Goal: Task Accomplishment & Management: Use online tool/utility

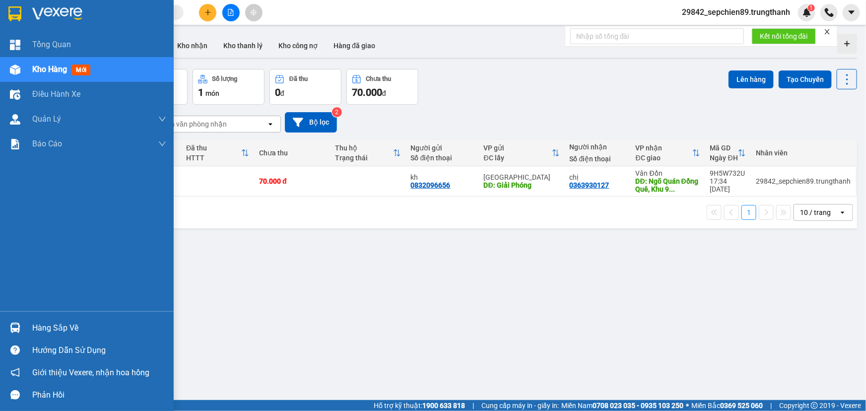
click at [15, 15] on img at bounding box center [14, 13] width 13 height 15
click at [67, 7] on img at bounding box center [57, 13] width 50 height 15
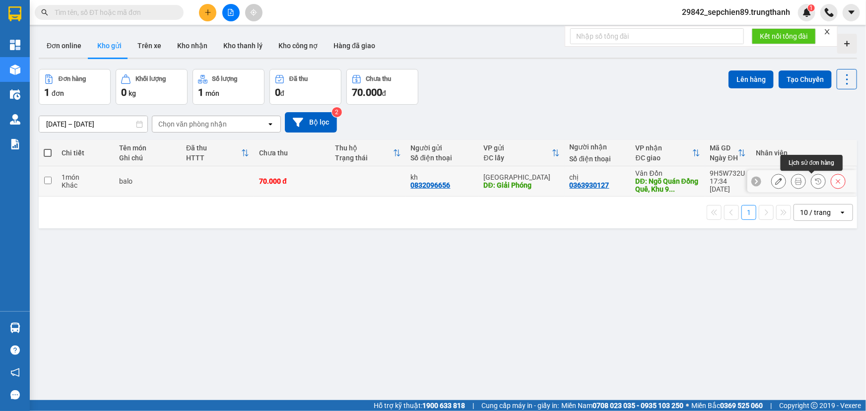
click at [815, 181] on icon at bounding box center [818, 181] width 7 height 7
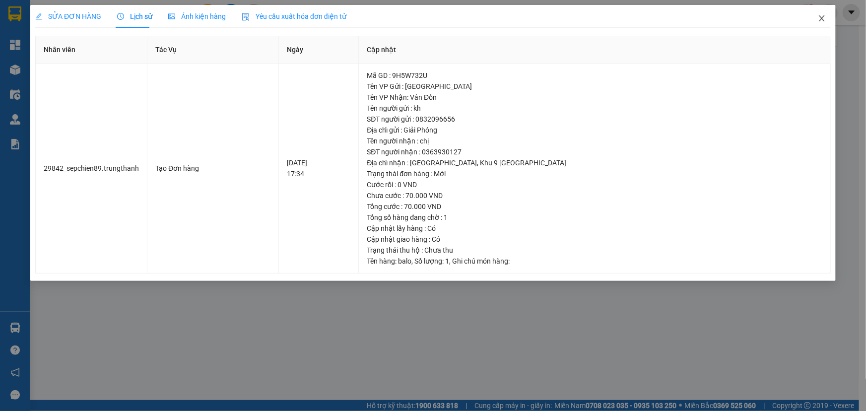
click at [821, 20] on icon "close" at bounding box center [821, 18] width 5 height 6
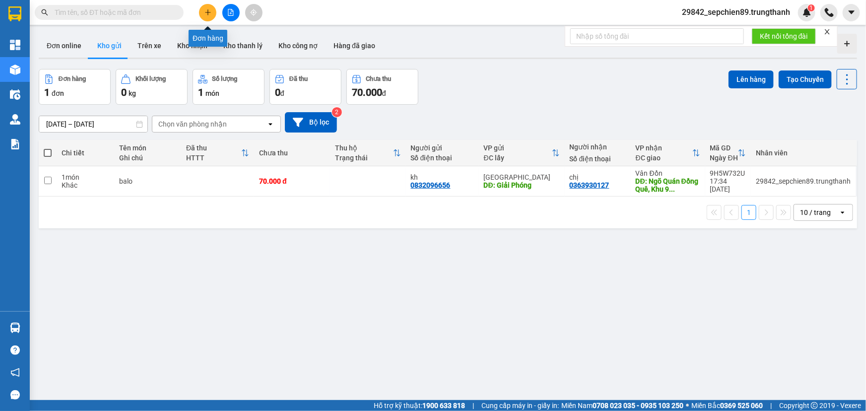
click at [208, 13] on icon "plus" at bounding box center [208, 11] width 0 height 5
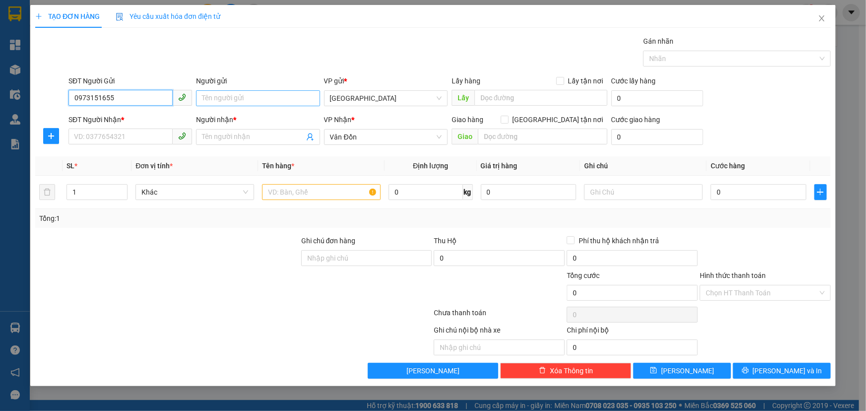
type input "0973151655"
click at [230, 99] on input "Người gửi" at bounding box center [258, 98] width 124 height 16
type input "k rõ"
type input "vphn"
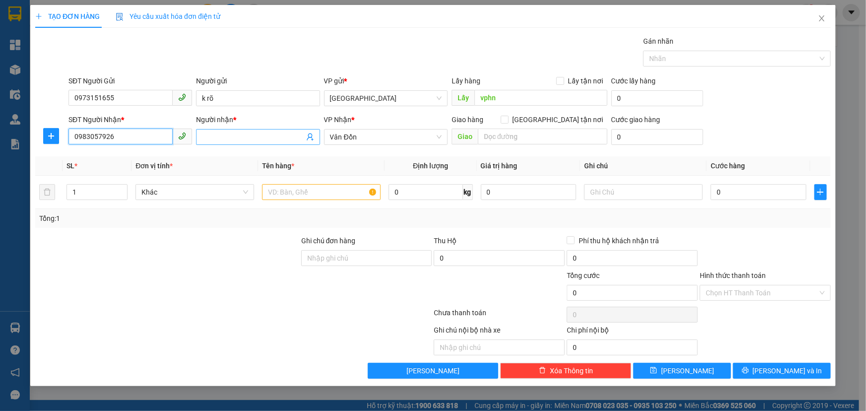
type input "0983057926"
click at [227, 137] on input "Người nhận *" at bounding box center [253, 137] width 102 height 11
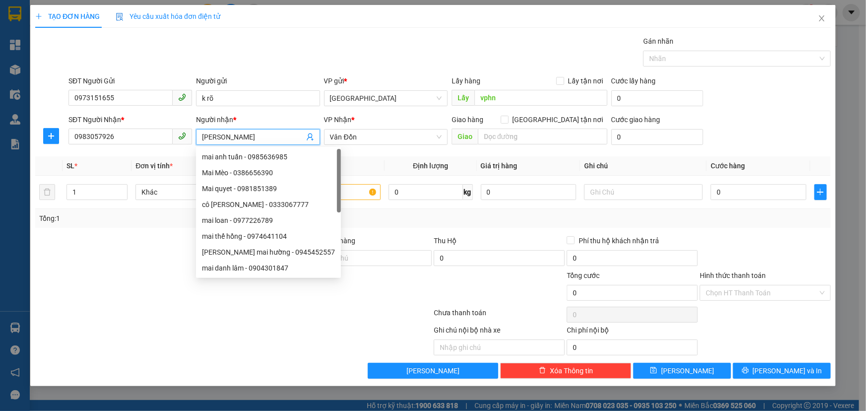
type input "[PERSON_NAME]"
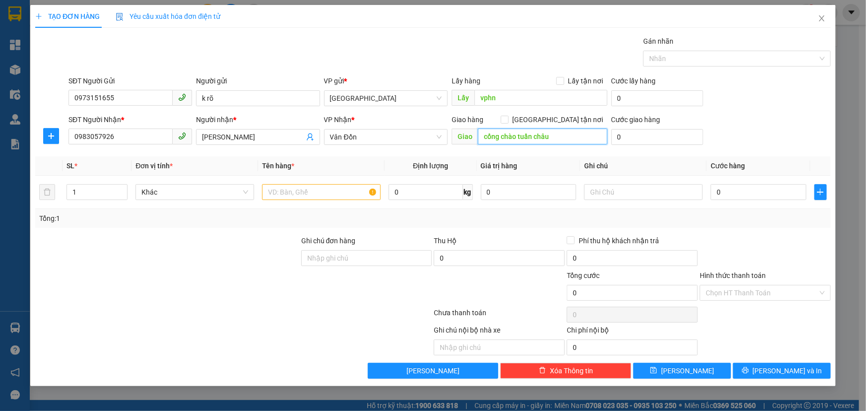
type input "cổng chào tuần châu"
click at [304, 189] on input "text" at bounding box center [321, 192] width 119 height 16
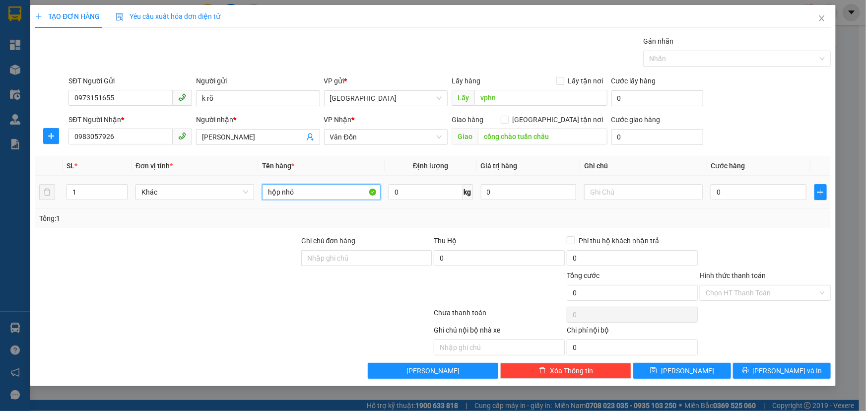
type input "hộp nhỏ"
type input "7"
type input "70"
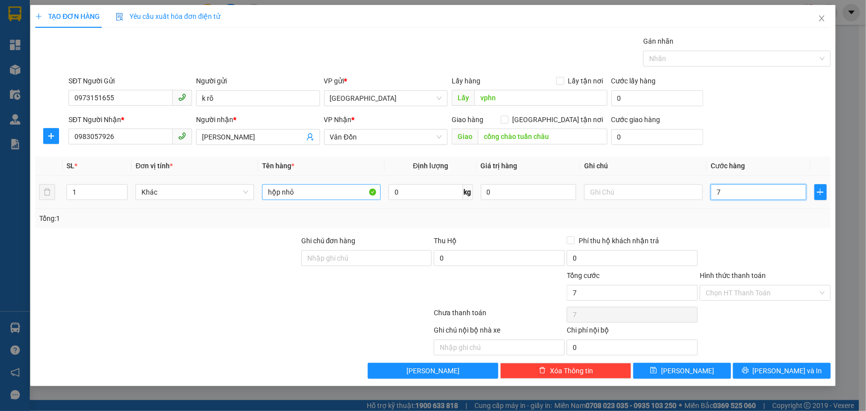
type input "70"
type input "700"
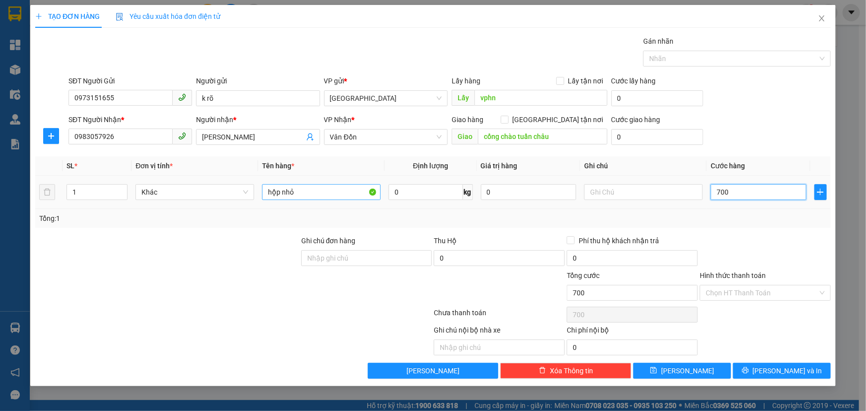
type input "7.000"
type input "70.000"
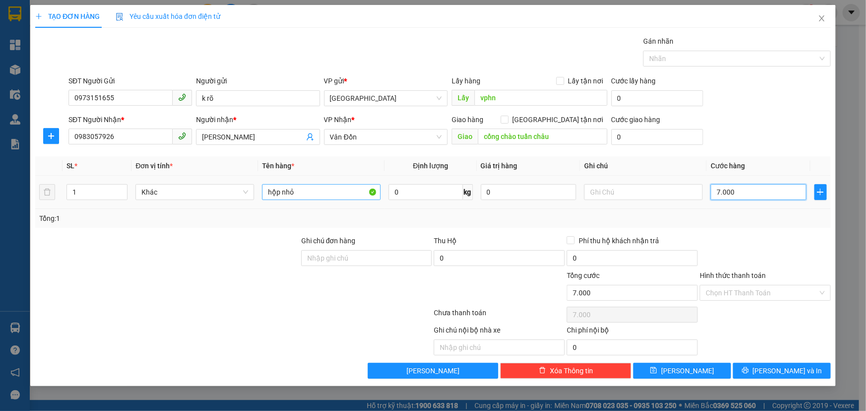
type input "70.000"
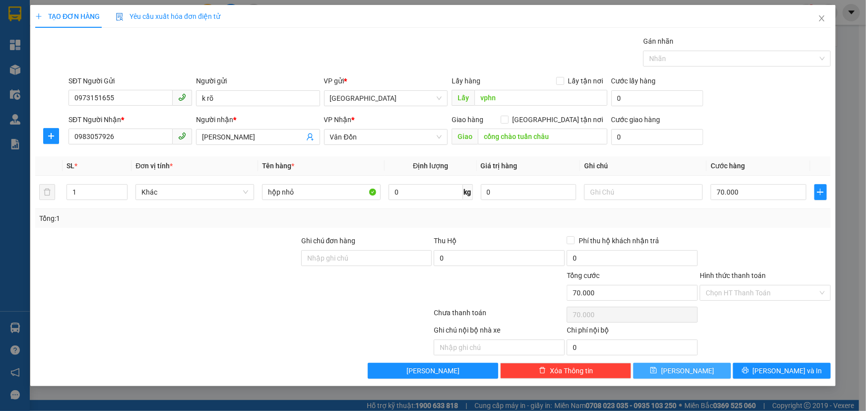
click at [667, 367] on button "[PERSON_NAME]" at bounding box center [682, 371] width 98 height 16
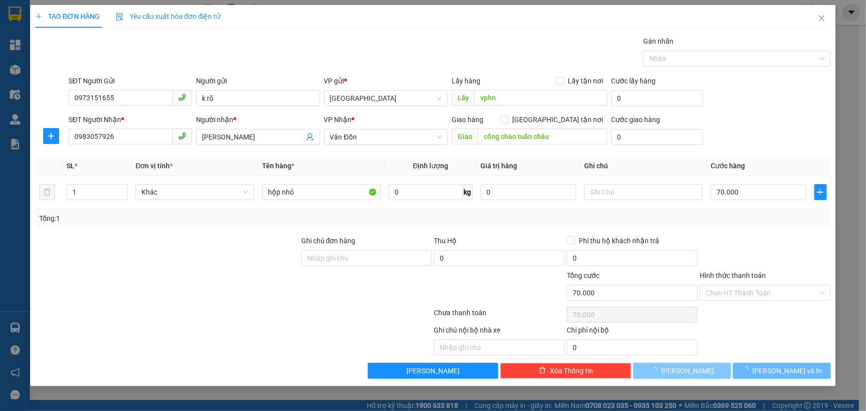
type input "0"
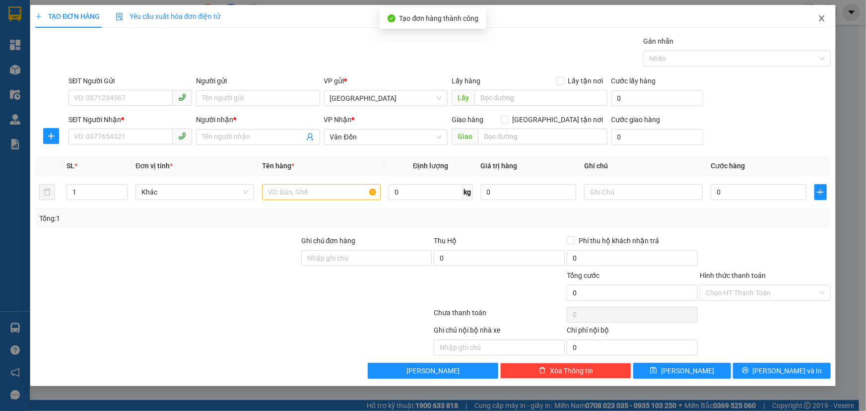
click at [820, 18] on icon "close" at bounding box center [822, 18] width 8 height 8
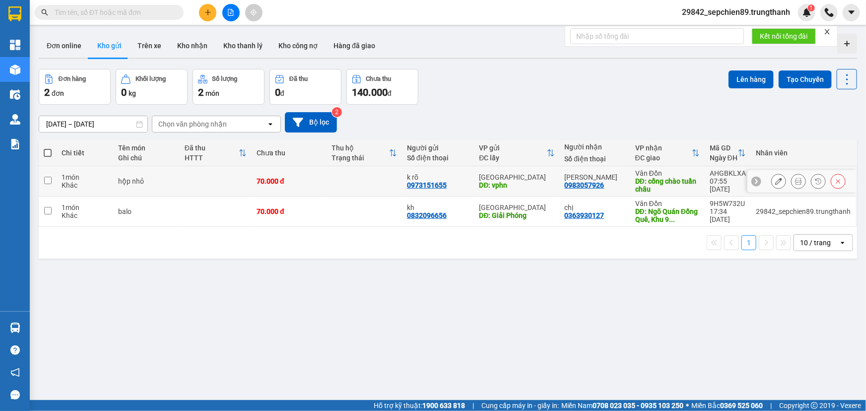
click at [51, 178] on td at bounding box center [48, 181] width 18 height 30
checkbox input "true"
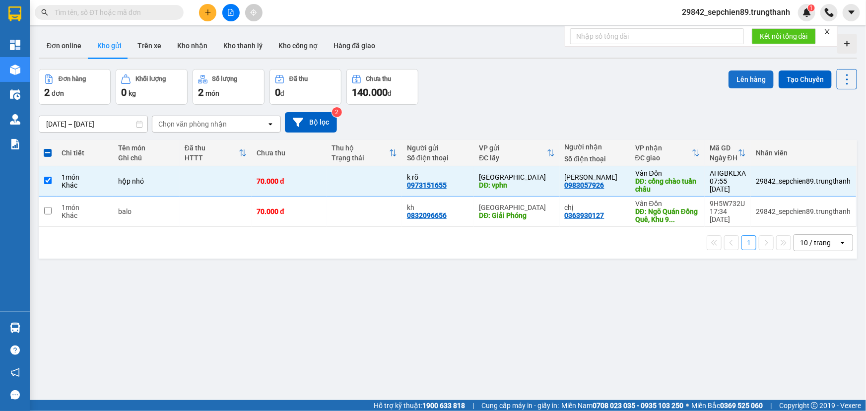
click at [738, 80] on button "Lên hàng" at bounding box center [751, 79] width 45 height 18
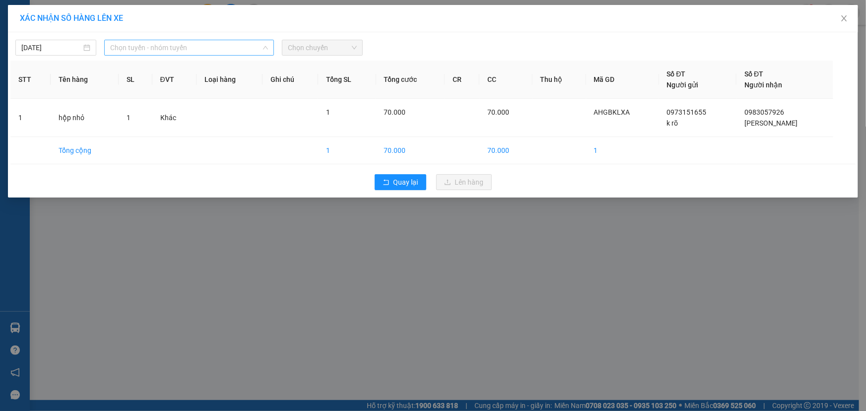
click at [144, 48] on span "Chọn tuyến - nhóm tuyến" at bounding box center [189, 47] width 158 height 15
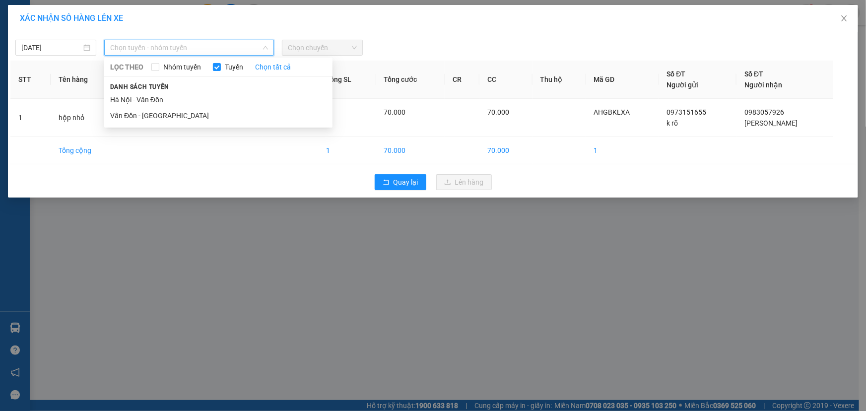
click at [145, 101] on li "Hà Nội - Vân Đồn" at bounding box center [218, 100] width 228 height 16
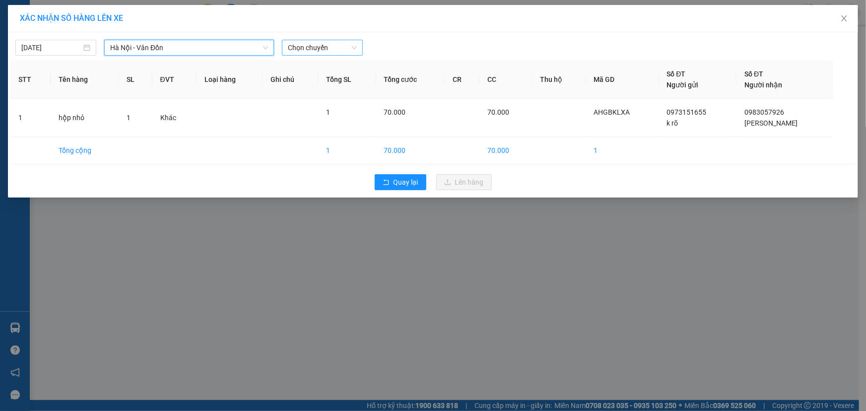
click at [342, 49] on span "Chọn chuyến" at bounding box center [322, 47] width 69 height 15
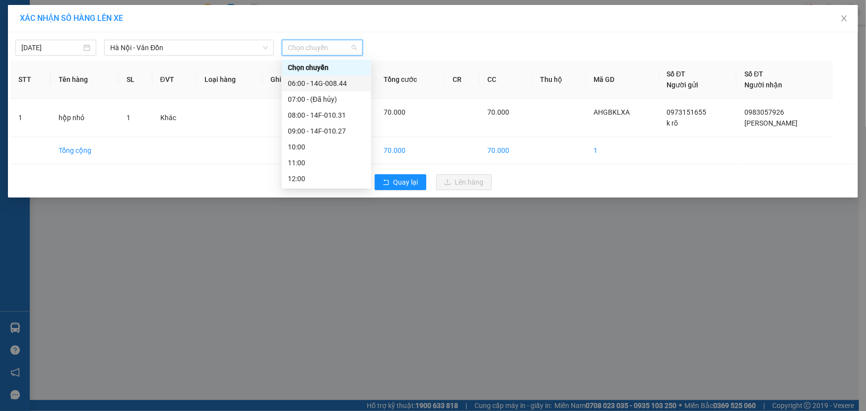
click at [344, 82] on div "06:00 - 14G-008.44" at bounding box center [326, 83] width 77 height 11
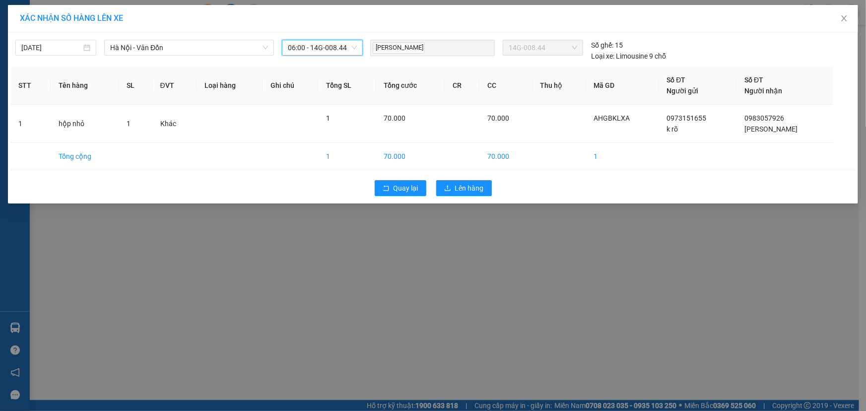
click at [322, 49] on span "06:00 - 14G-008.44" at bounding box center [322, 47] width 69 height 15
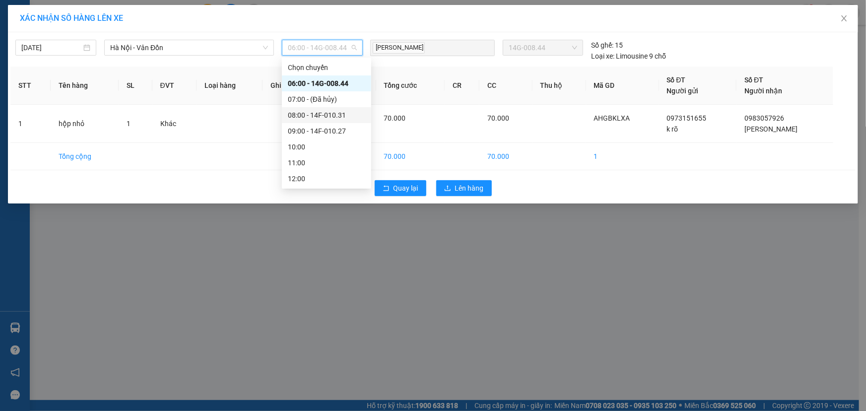
click at [330, 116] on div "08:00 - 14F-010.31" at bounding box center [326, 115] width 77 height 11
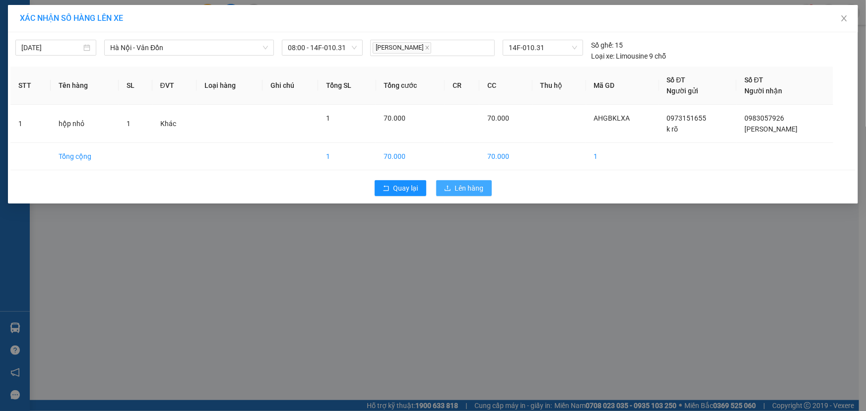
click at [471, 187] on span "Lên hàng" at bounding box center [469, 188] width 29 height 11
